Goal: Task Accomplishment & Management: Use online tool/utility

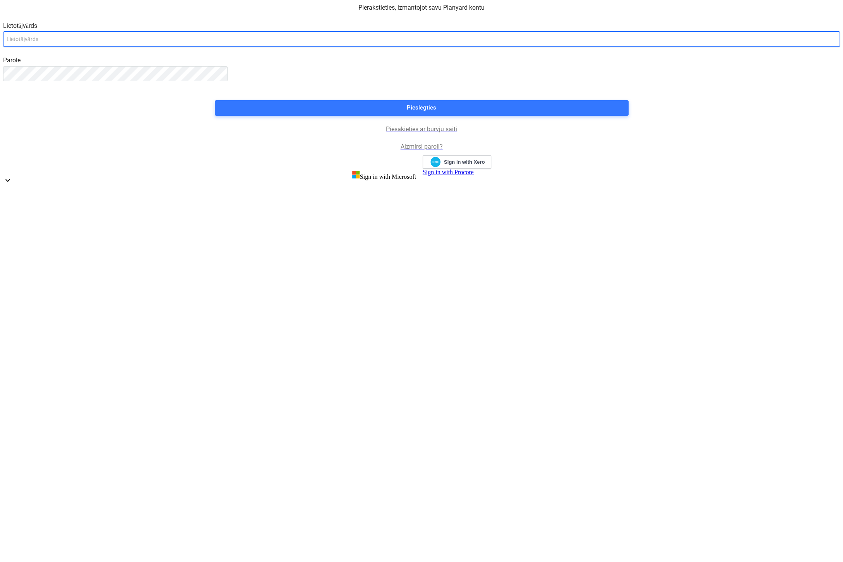
type input "[PERSON_NAME][EMAIL_ADDRESS][PERSON_NAME][DOMAIN_NAME]"
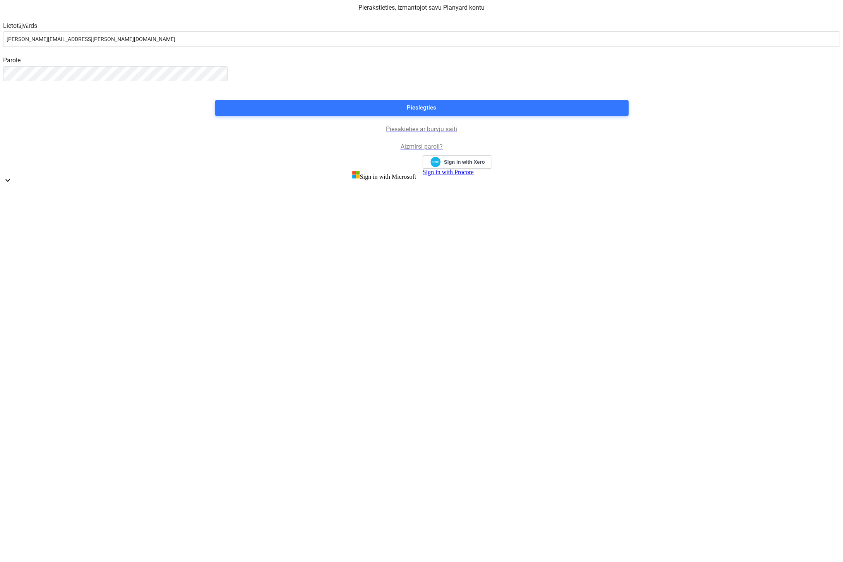
click at [170, 187] on div "Pierakstieties, izmantojot savu Planyard kontu Lietotājvārds [PERSON_NAME][EMAI…" at bounding box center [421, 92] width 837 height 188
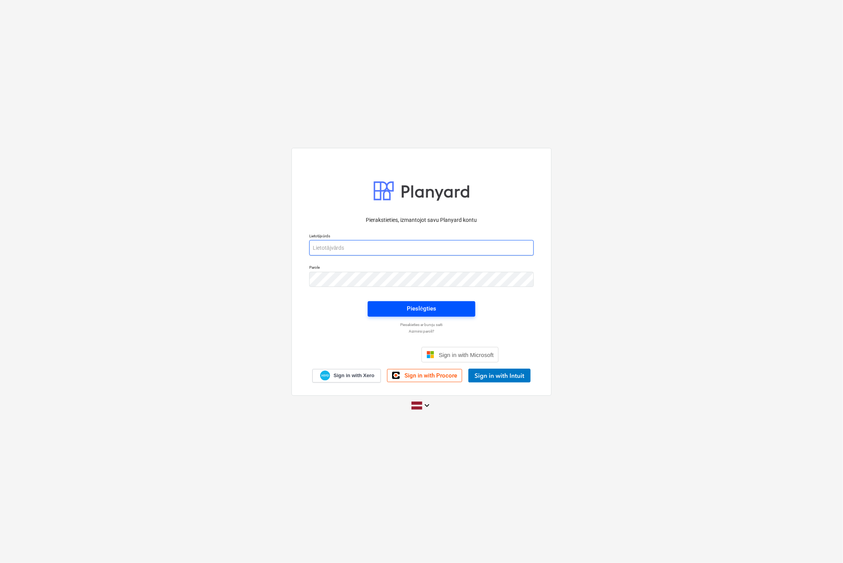
type input "viesturs.tomsons@bonava.com"
click at [432, 311] on div "Pieslēgties" at bounding box center [421, 309] width 29 height 10
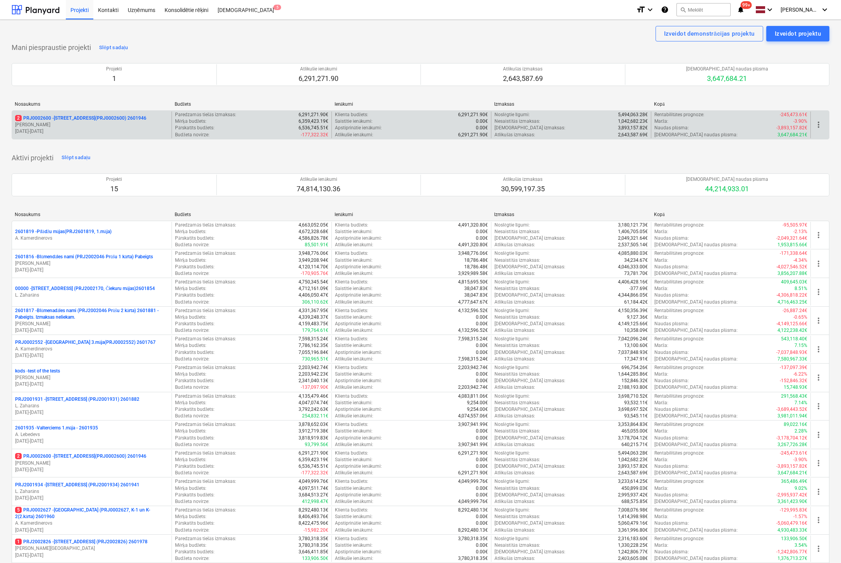
click at [99, 117] on p "2 PRJ0002600 - Vienības gatve 24, E1 ēka(PRJ0002600) 2601946" at bounding box center [80, 118] width 131 height 7
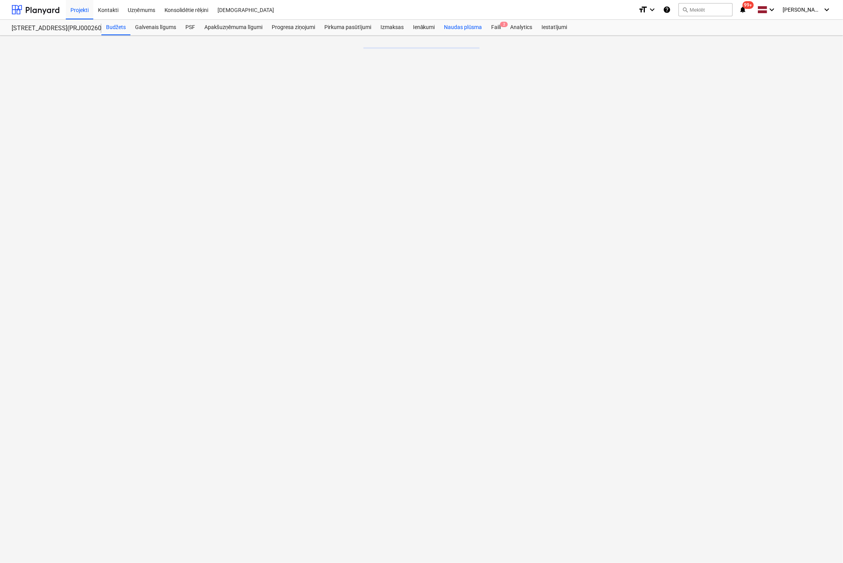
click at [454, 28] on div "Naudas plūsma" at bounding box center [463, 27] width 47 height 15
